Goal: Information Seeking & Learning: Learn about a topic

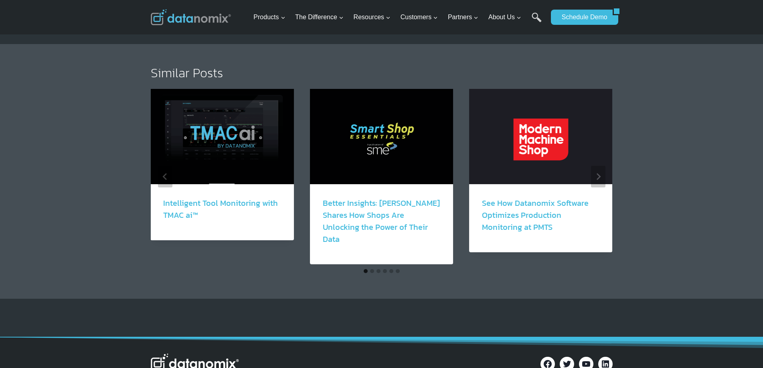
scroll to position [802, 0]
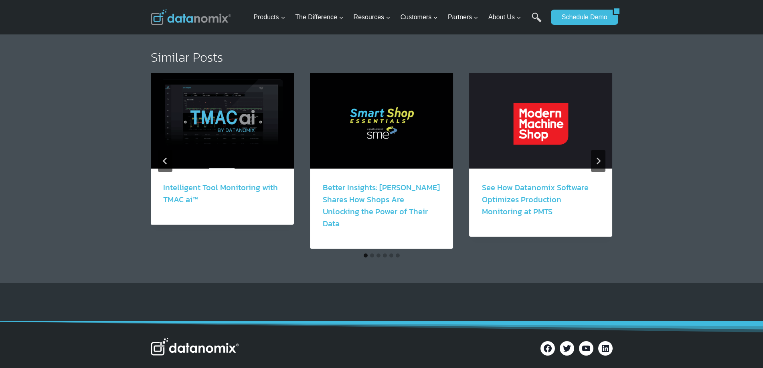
click at [215, 182] on link "Intelligent Tool Monitoring with TMAC ai™" at bounding box center [220, 194] width 115 height 24
click at [219, 110] on img "1 of 6" at bounding box center [221, 120] width 143 height 95
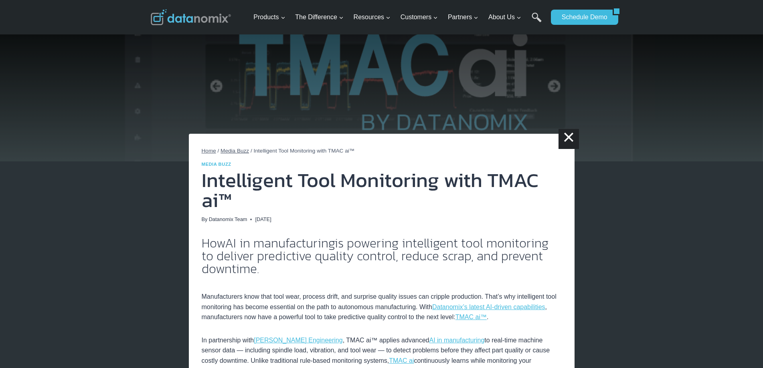
click at [403, 83] on img at bounding box center [381, 81] width 763 height 162
click at [565, 136] on link "×" at bounding box center [569, 139] width 20 height 20
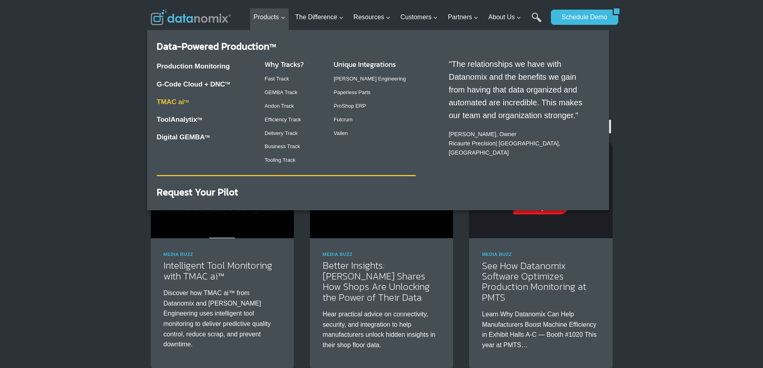
click at [178, 98] on link "TMAC ai TM" at bounding box center [173, 102] width 32 height 8
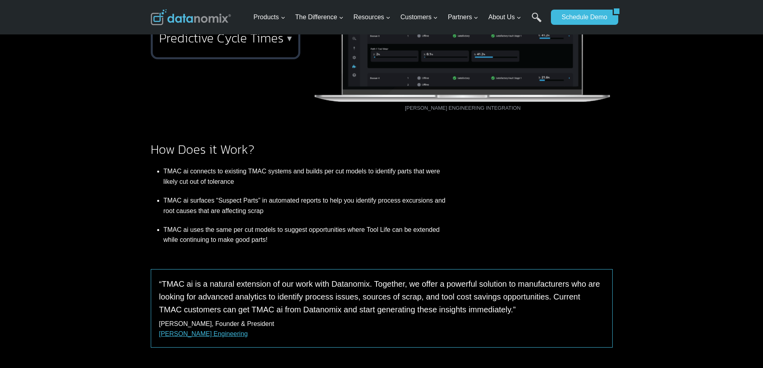
scroll to position [361, 0]
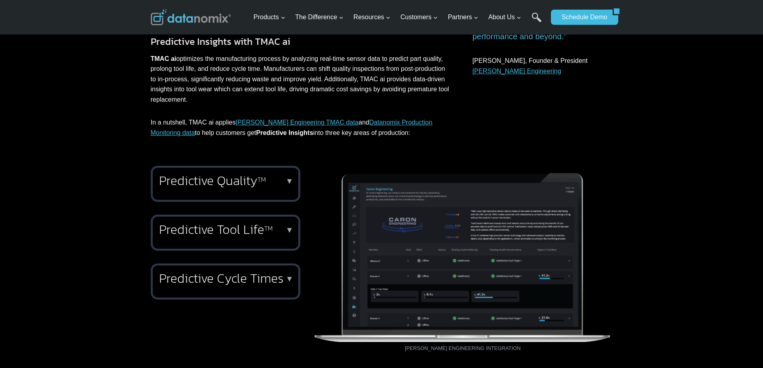
click at [259, 281] on h2 "Predictive Cycle Times" at bounding box center [224, 278] width 130 height 13
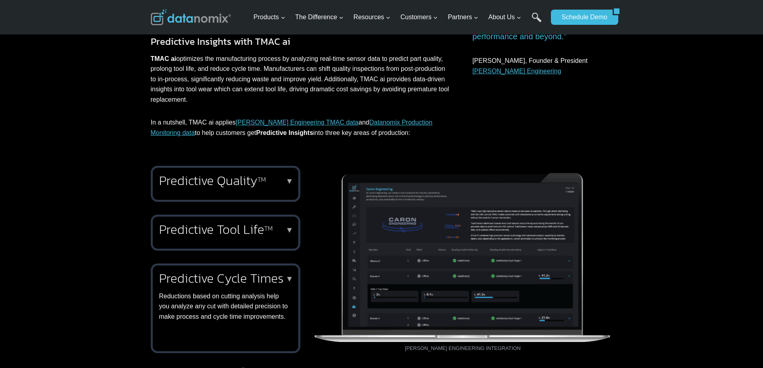
click at [286, 182] on p "▼" at bounding box center [289, 181] width 8 height 6
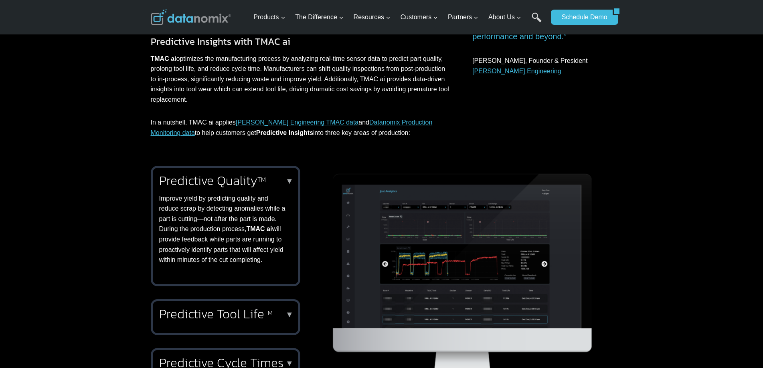
click at [639, 200] on div "Predictive Quality TM ▼ Improve yield by predicting quality and reduce scrap by…" at bounding box center [381, 276] width 763 height 241
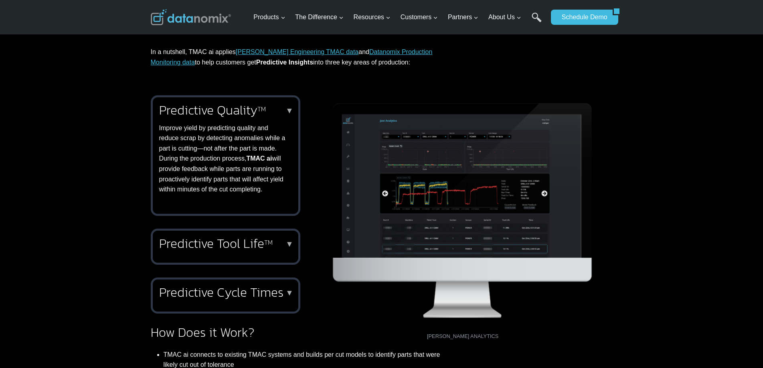
scroll to position [441, 0]
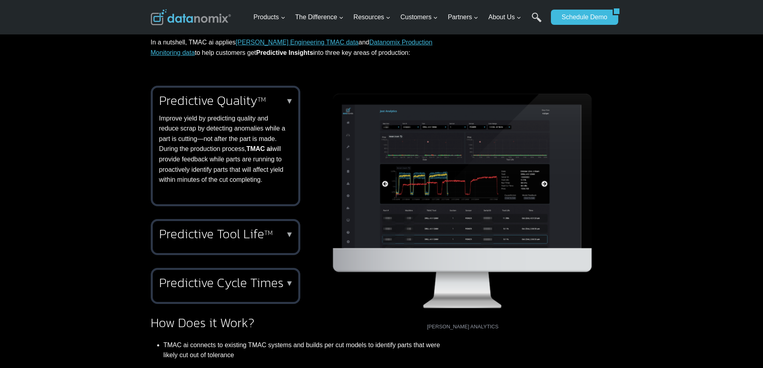
click at [459, 207] on img at bounding box center [463, 203] width 300 height 235
click at [250, 258] on div "Predictive Quality TM ▼ Improve yield by predicting quality and reduce scrap by…" at bounding box center [226, 195] width 150 height 219
click at [252, 246] on div "Predictive Tool Life TM ▼ Extend tool life by using advanced analytics from TMA…" at bounding box center [226, 237] width 150 height 36
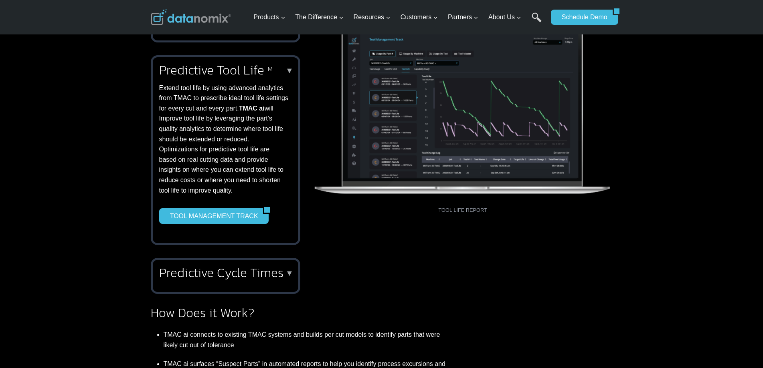
scroll to position [521, 0]
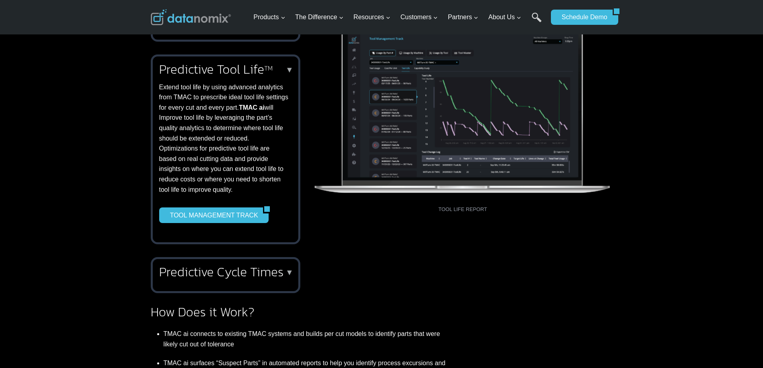
click at [252, 260] on div "Predictive Cycle Times ▼ Reductions based on cutting analysis help you analyze …" at bounding box center [226, 275] width 150 height 36
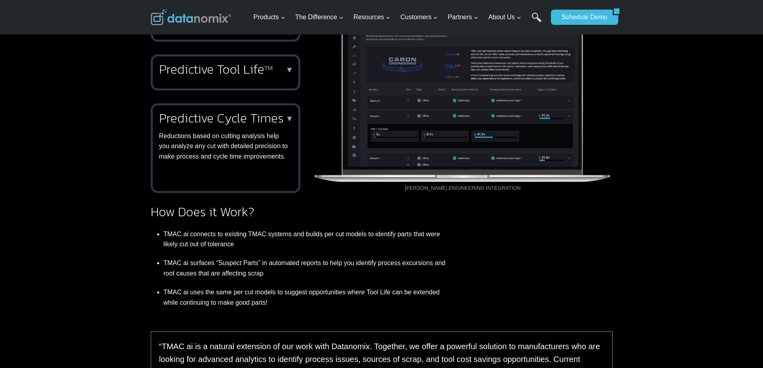
click at [289, 121] on p "▼" at bounding box center [289, 119] width 8 height 6
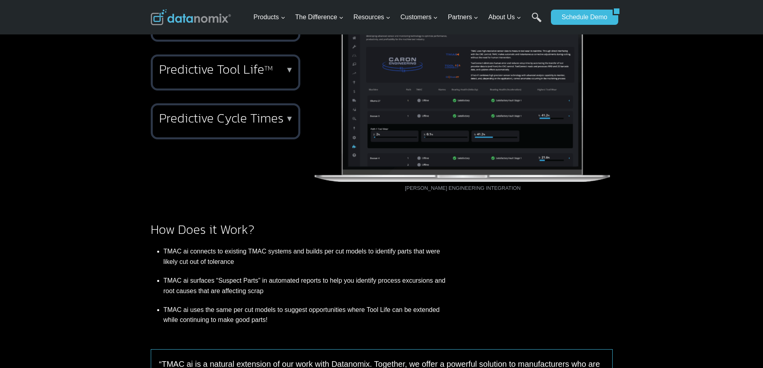
click at [289, 72] on p "▼" at bounding box center [289, 70] width 8 height 6
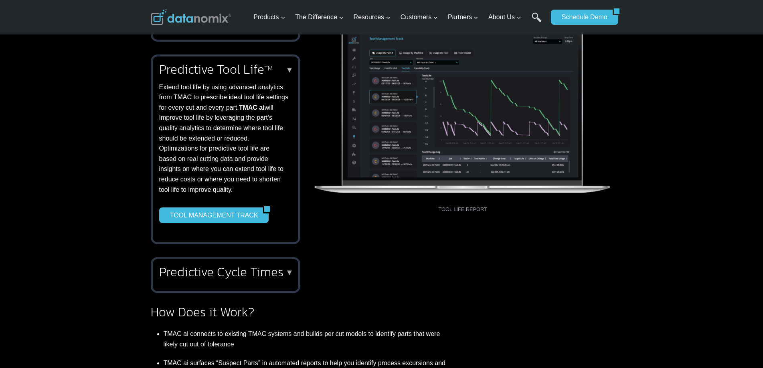
click at [289, 67] on p "▼" at bounding box center [289, 70] width 8 height 6
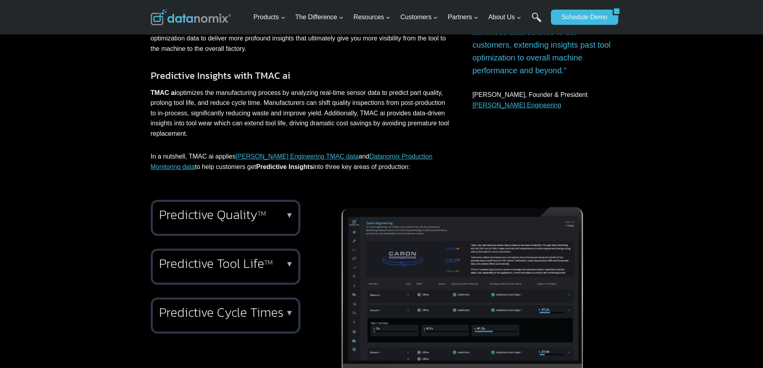
scroll to position [321, 0]
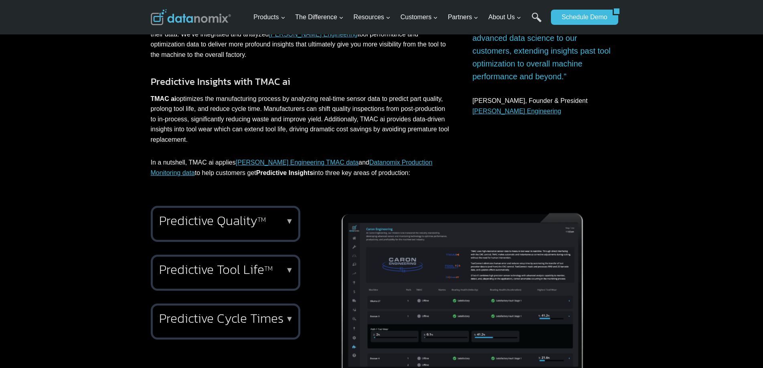
click at [291, 219] on p "▼" at bounding box center [289, 222] width 8 height 6
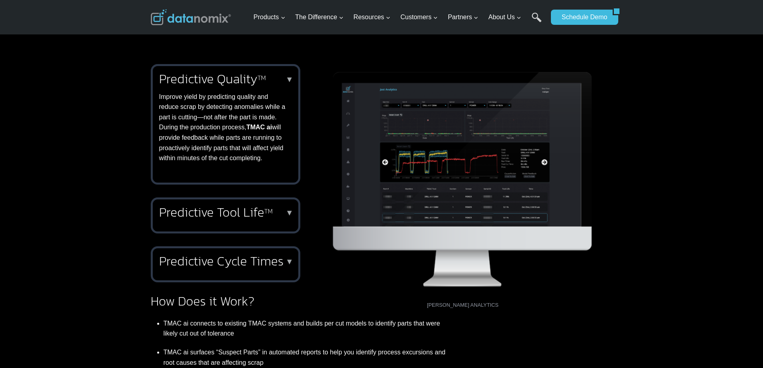
scroll to position [481, 0]
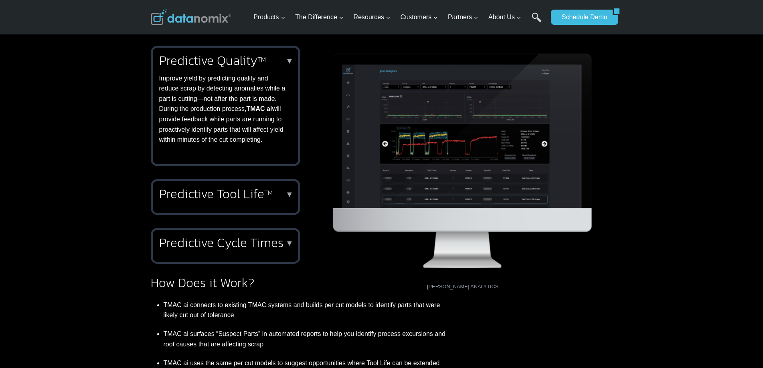
click at [291, 61] on p "▼" at bounding box center [289, 61] width 8 height 6
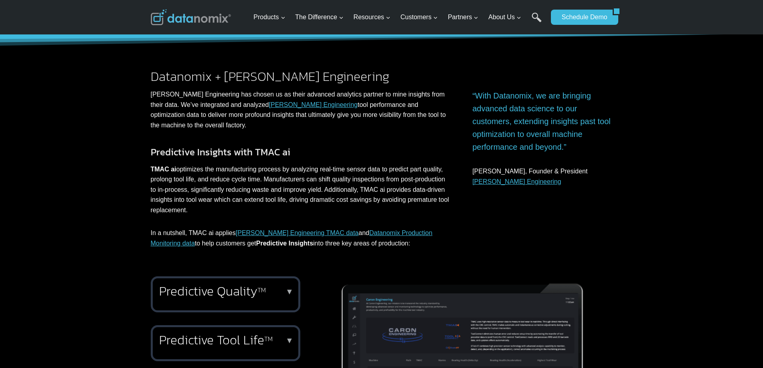
scroll to position [241, 0]
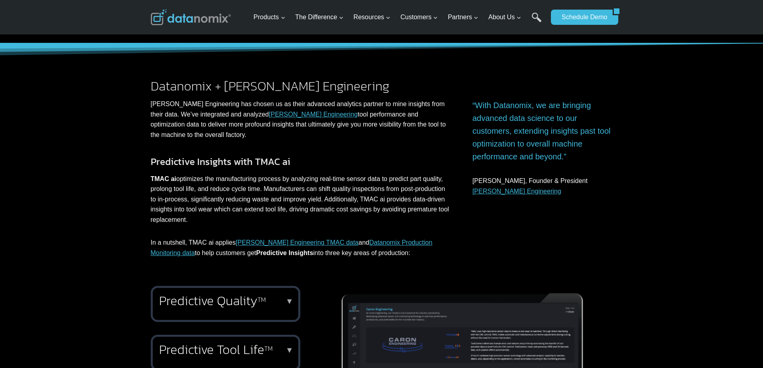
drag, startPoint x: 149, startPoint y: 179, endPoint x: 210, endPoint y: 223, distance: 75.1
click at [210, 223] on div "Datanomix + [PERSON_NAME] Engineering [PERSON_NAME] Engineering has chosen us a…" at bounding box center [381, 159] width 481 height 233
copy p "TMAC ai optimizes the manufacturing process by analyzing real-time sensor data …"
